Goal: Information Seeking & Learning: Learn about a topic

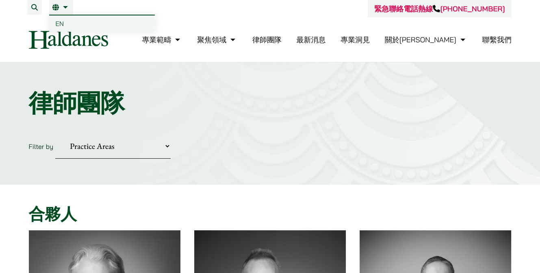
click at [67, 22] on link "EN" at bounding box center [102, 23] width 106 height 16
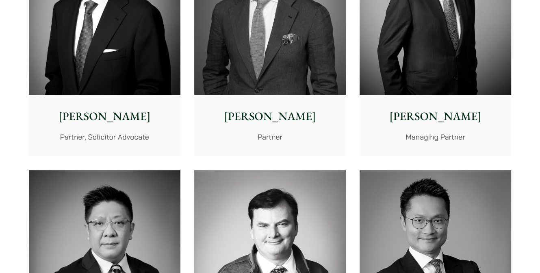
scroll to position [488, 0]
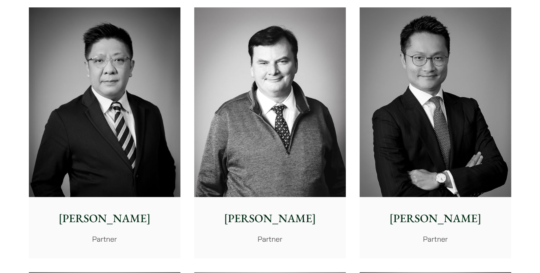
click at [197, 208] on div "Patrick Rattigan Partner" at bounding box center [270, 227] width 152 height 61
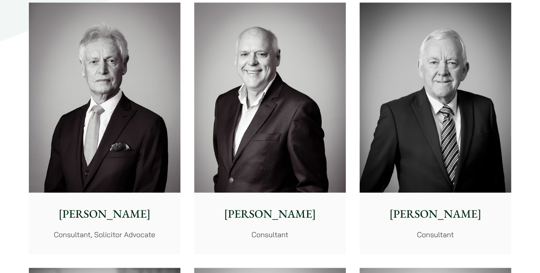
scroll to position [3779, 0]
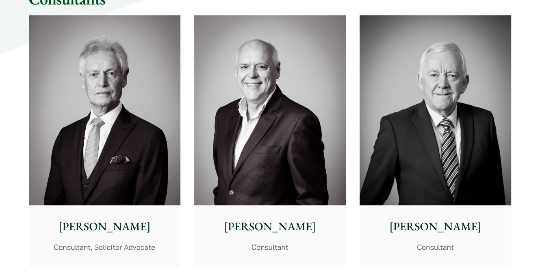
click at [149, 241] on p "Consultant, Solicitor Advocate" at bounding box center [104, 246] width 139 height 11
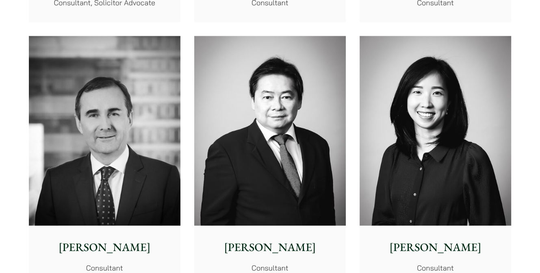
scroll to position [4022, 0]
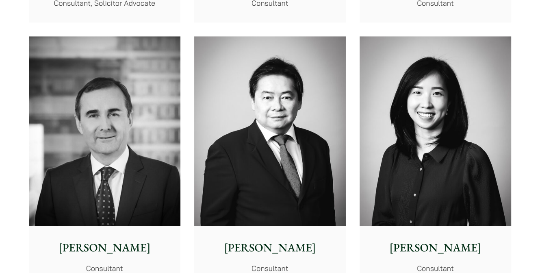
click at [458, 190] on img at bounding box center [436, 131] width 152 height 190
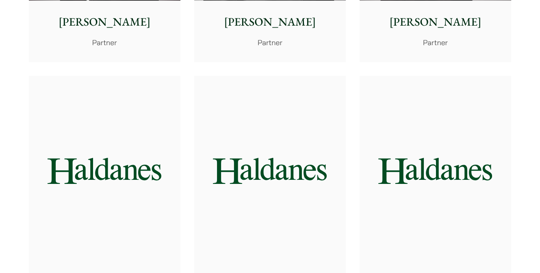
scroll to position [1260, 0]
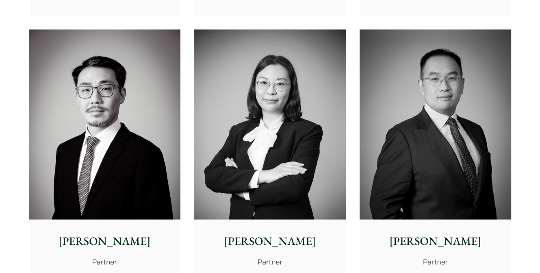
click at [283, 154] on img at bounding box center [270, 124] width 152 height 190
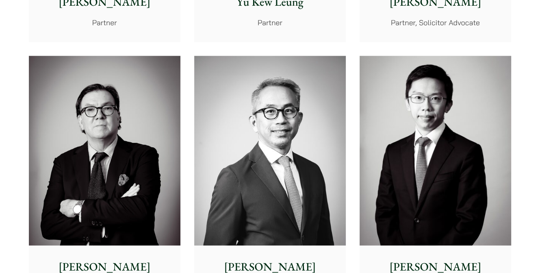
scroll to position [1016, 0]
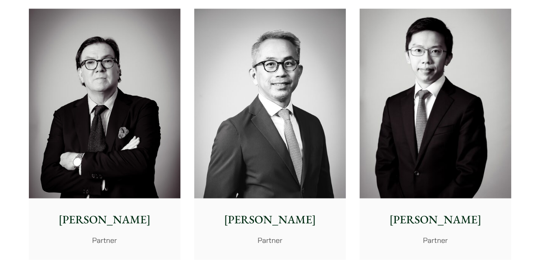
click at [117, 126] on img at bounding box center [105, 104] width 152 height 190
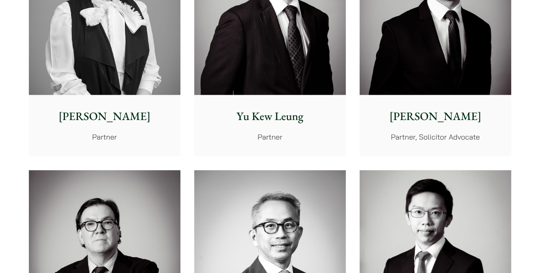
scroll to position [853, 0]
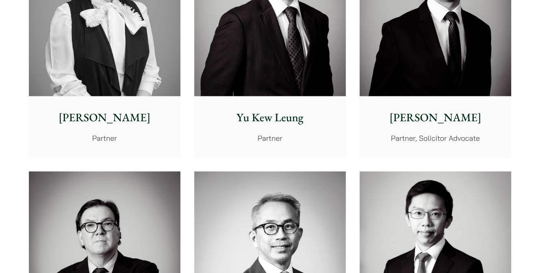
click at [462, 82] on img at bounding box center [436, 1] width 152 height 190
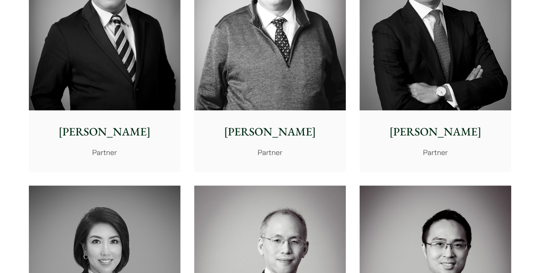
scroll to position [569, 0]
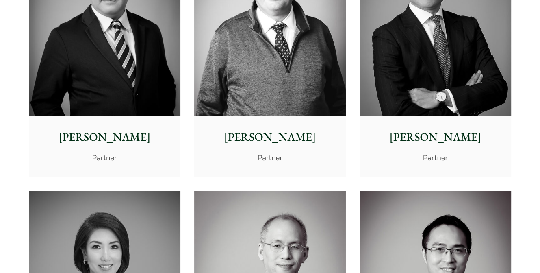
click at [328, 71] on img at bounding box center [270, 21] width 152 height 190
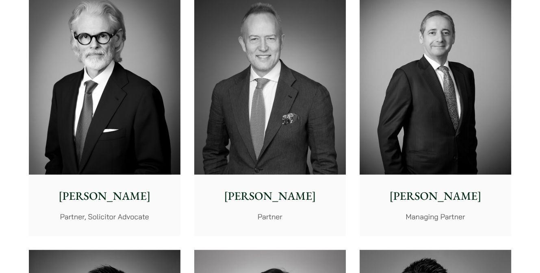
scroll to position [244, 0]
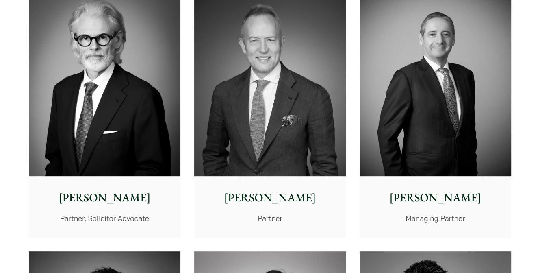
click at [310, 92] on img at bounding box center [270, 81] width 152 height 190
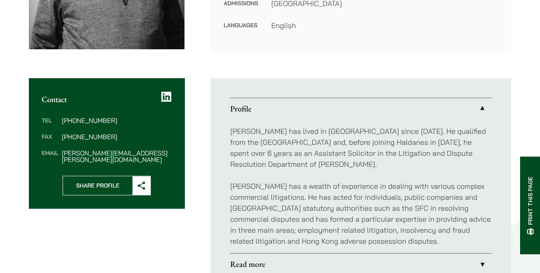
scroll to position [244, 0]
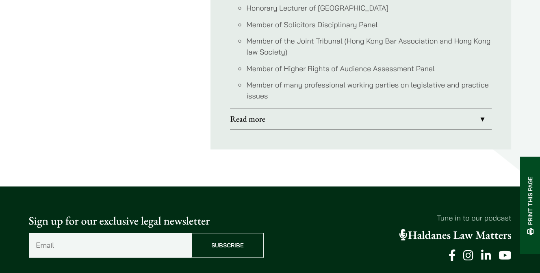
scroll to position [894, 0]
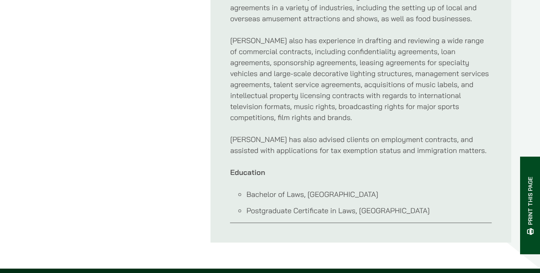
scroll to position [447, 0]
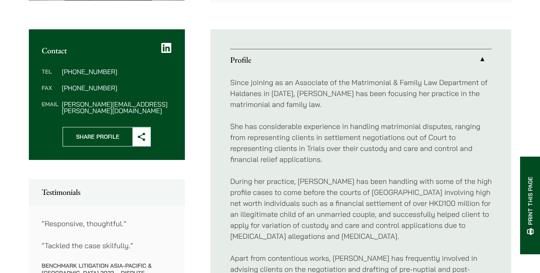
scroll to position [284, 0]
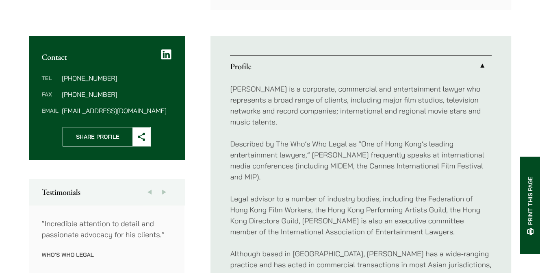
scroll to position [447, 0]
